Goal: Information Seeking & Learning: Learn about a topic

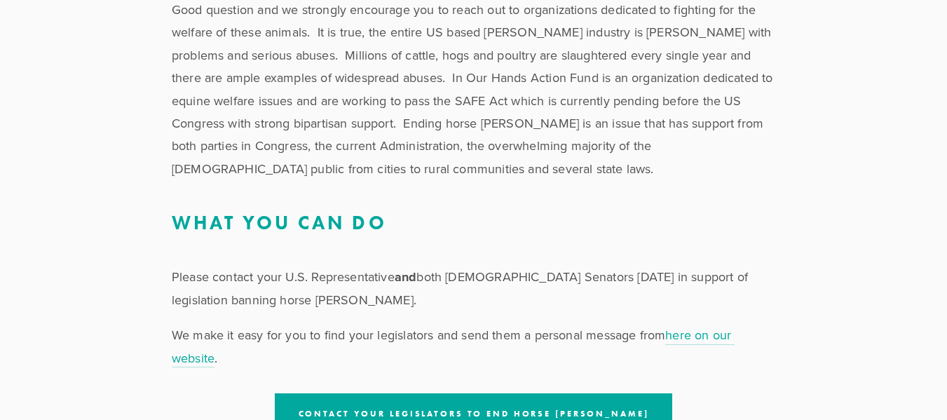
scroll to position [2382, 0]
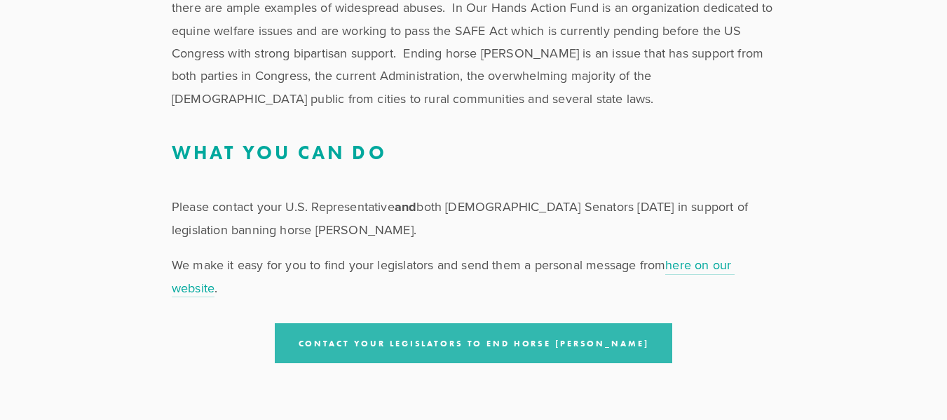
click at [554, 323] on link "Contact your Legislators to End Horse [PERSON_NAME]" at bounding box center [474, 343] width 398 height 40
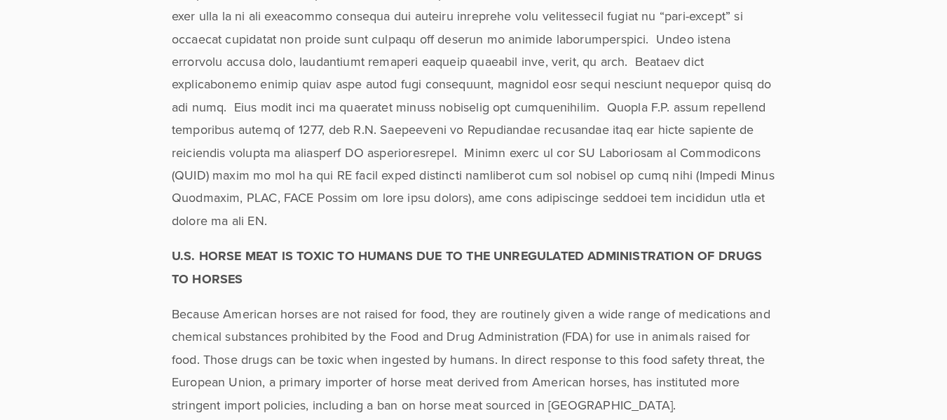
scroll to position [377, 0]
